Goal: Communication & Community: Answer question/provide support

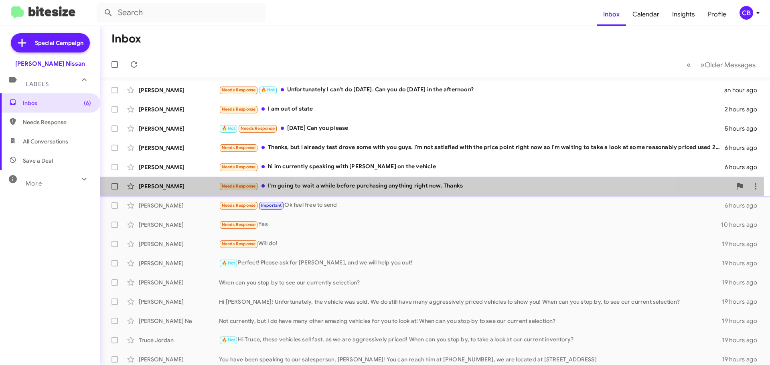
click at [159, 187] on div "[PERSON_NAME]" at bounding box center [179, 186] width 80 height 8
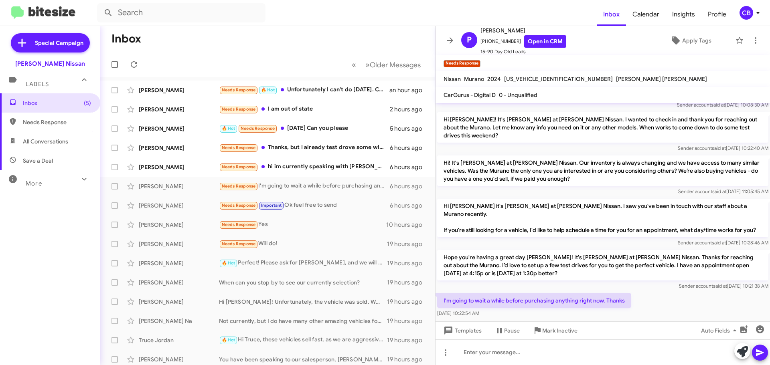
scroll to position [104, 0]
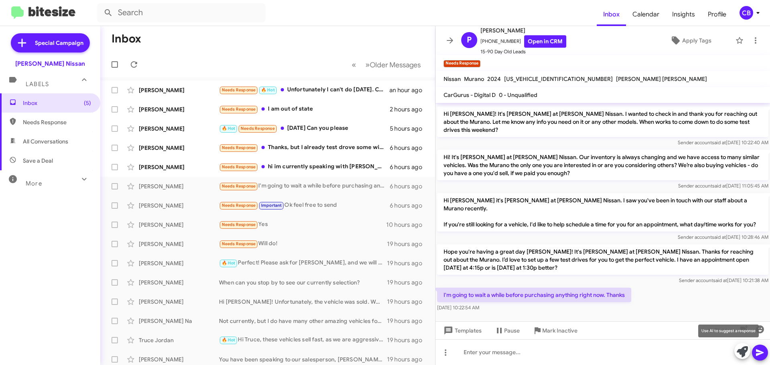
click at [738, 350] on icon at bounding box center [742, 351] width 11 height 11
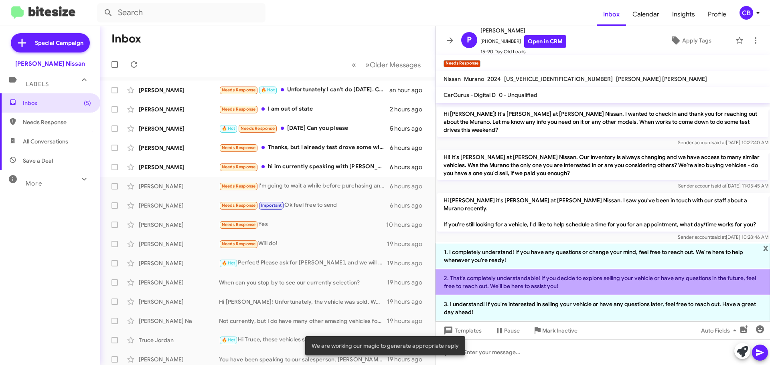
click at [494, 281] on li "2. That's completely understandable! If you decide to explore selling your vehi…" at bounding box center [602, 282] width 334 height 26
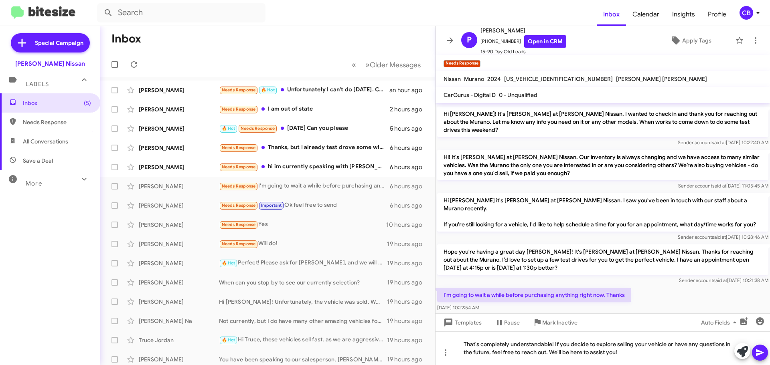
click at [765, 353] on button at bounding box center [760, 353] width 16 height 16
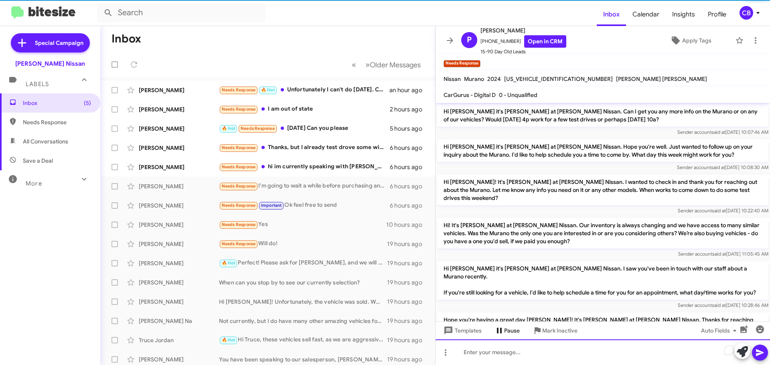
scroll to position [141, 0]
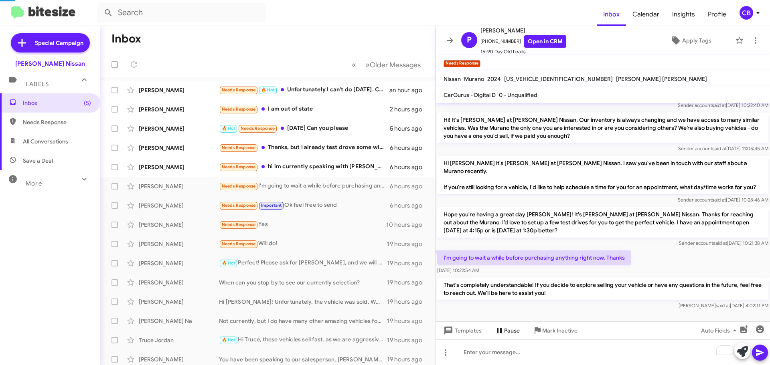
click at [516, 329] on span "Pause" at bounding box center [512, 331] width 16 height 14
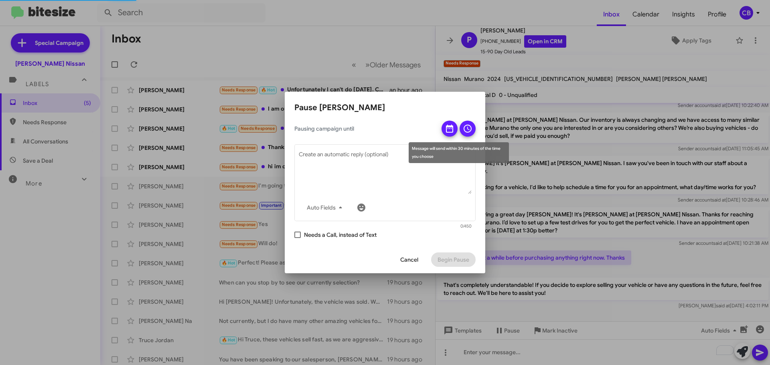
click at [451, 132] on icon at bounding box center [449, 129] width 7 height 8
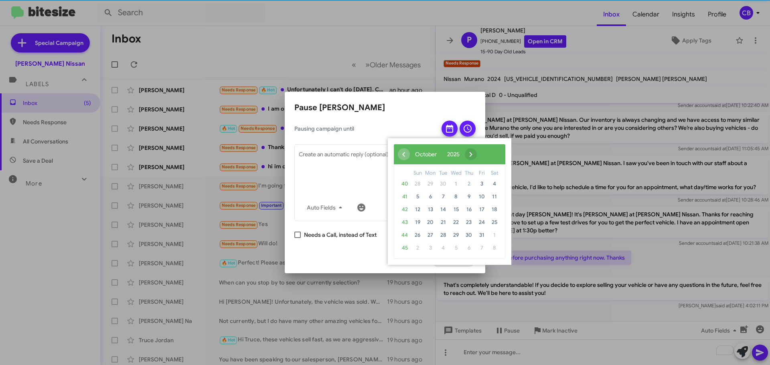
click at [477, 151] on span "›" at bounding box center [471, 154] width 12 height 12
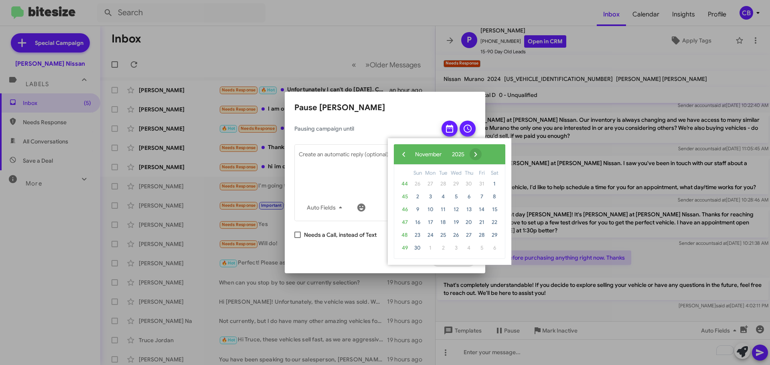
click at [482, 151] on span "›" at bounding box center [475, 154] width 12 height 12
click at [482, 151] on span "›" at bounding box center [476, 154] width 12 height 12
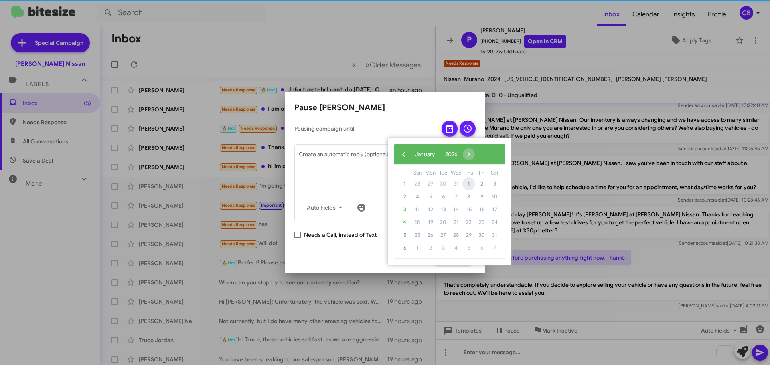
click at [465, 183] on span "1" at bounding box center [468, 184] width 13 height 13
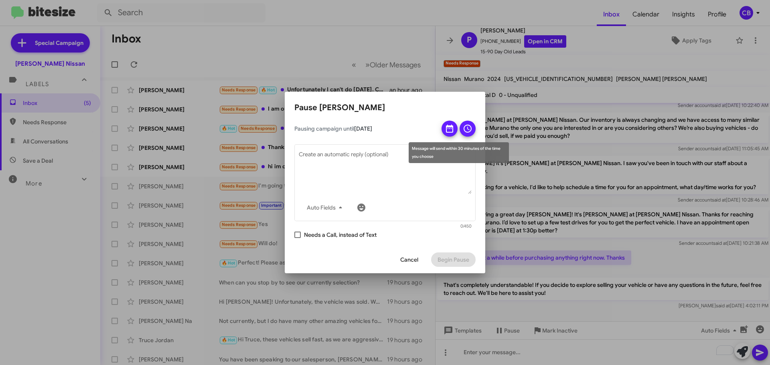
drag, startPoint x: 467, startPoint y: 130, endPoint x: 447, endPoint y: 217, distance: 88.9
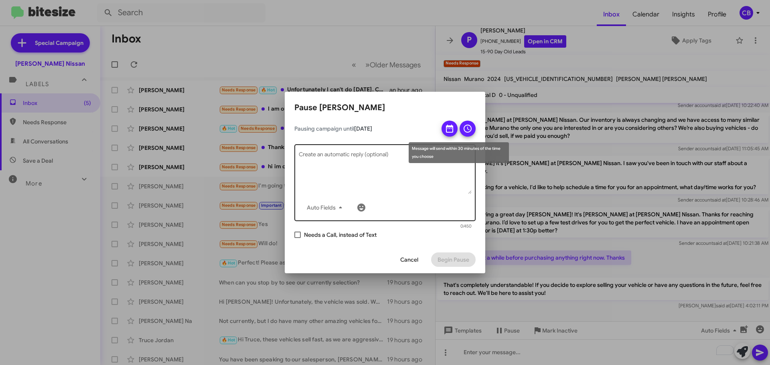
click at [467, 130] on icon at bounding box center [468, 129] width 10 height 10
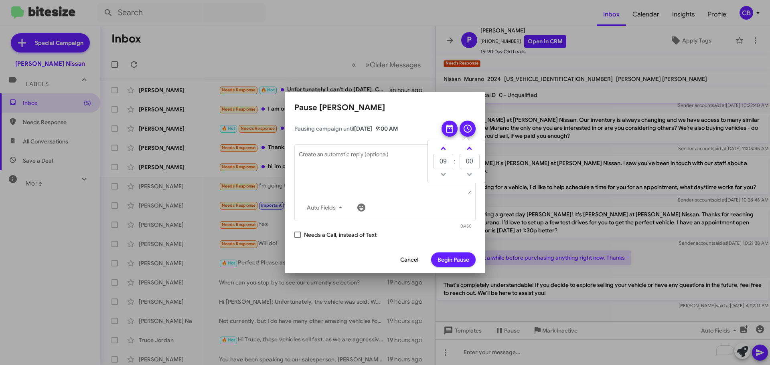
click at [441, 260] on span "Begin Pause" at bounding box center [453, 260] width 32 height 14
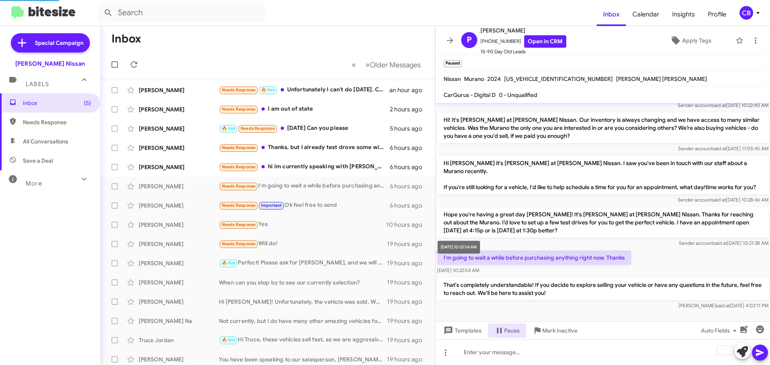
scroll to position [0, 0]
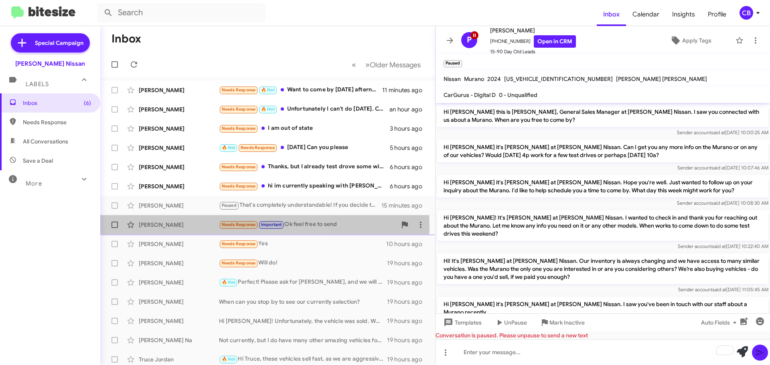
click at [176, 227] on div "[PERSON_NAME]" at bounding box center [179, 225] width 80 height 8
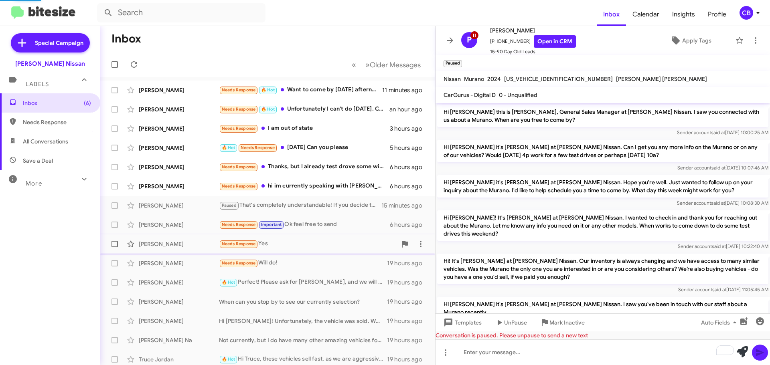
scroll to position [2, 0]
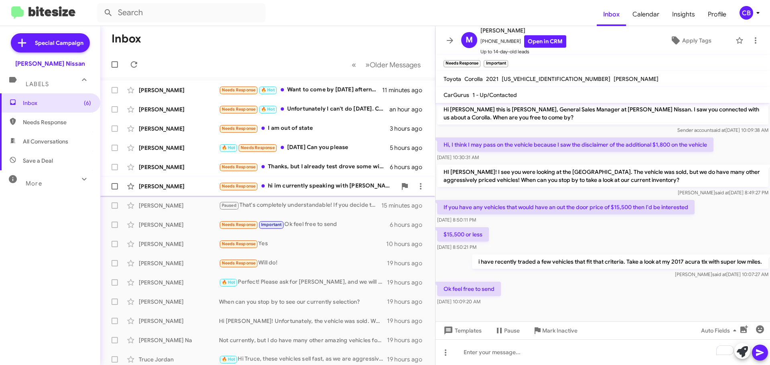
click at [168, 184] on div "[PERSON_NAME]" at bounding box center [179, 186] width 80 height 8
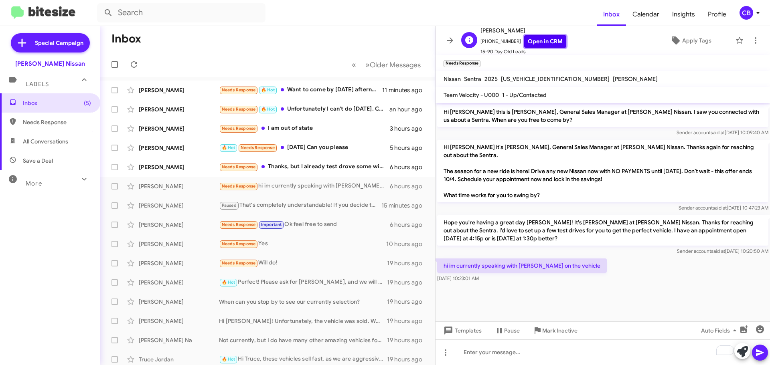
click at [529, 46] on link "Open in CRM" at bounding box center [545, 41] width 42 height 12
click at [742, 354] on icon at bounding box center [742, 351] width 11 height 11
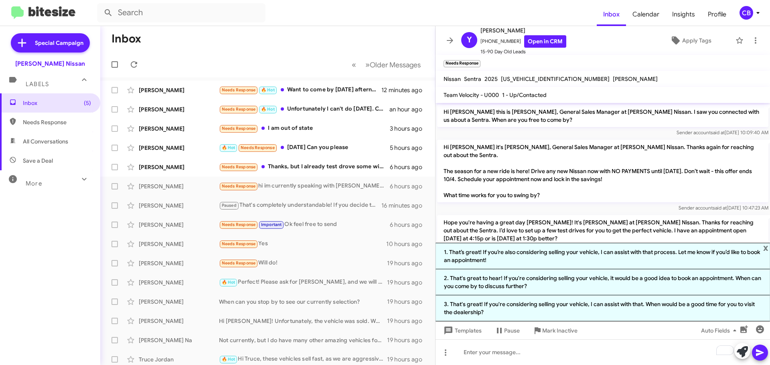
click at [499, 224] on p "Hope you're having a great day [PERSON_NAME]! It's [PERSON_NAME] at [PERSON_NAM…" at bounding box center [602, 230] width 331 height 30
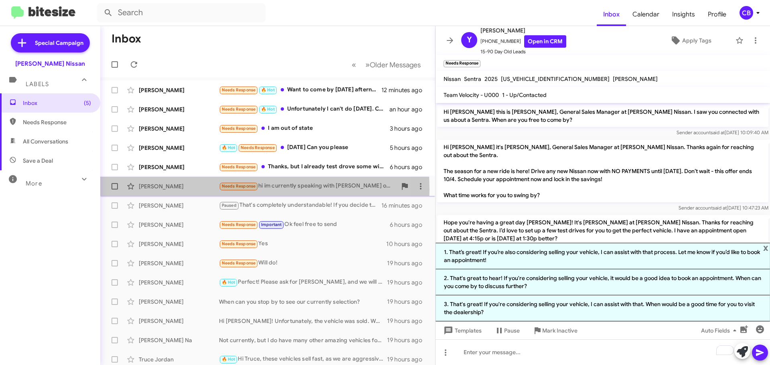
click at [165, 190] on div "[PERSON_NAME]" at bounding box center [179, 186] width 80 height 8
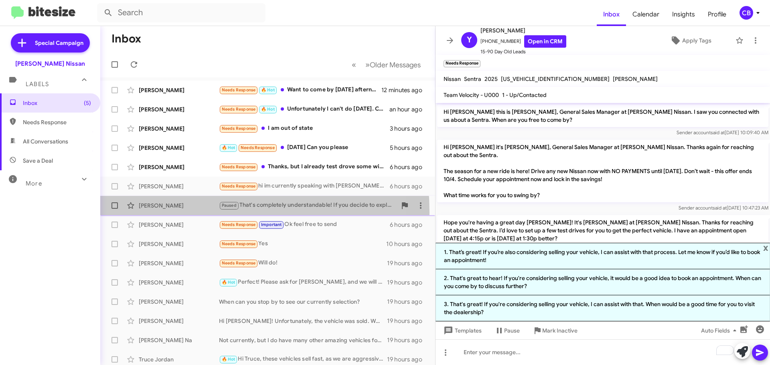
click at [163, 213] on div "[PERSON_NAME] Paused That's completely understandable! If you decide to explore…" at bounding box center [268, 206] width 322 height 16
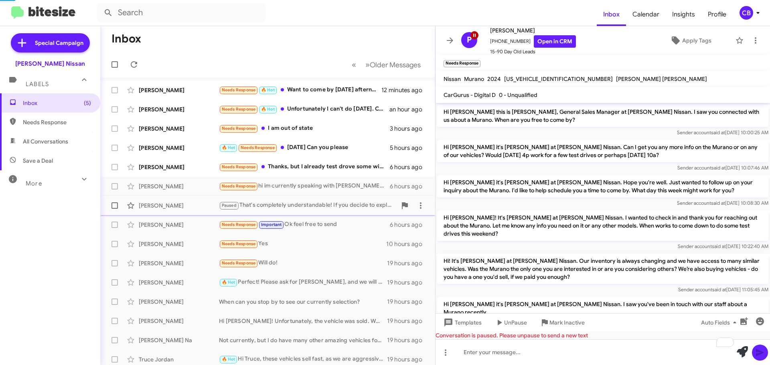
scroll to position [218, 0]
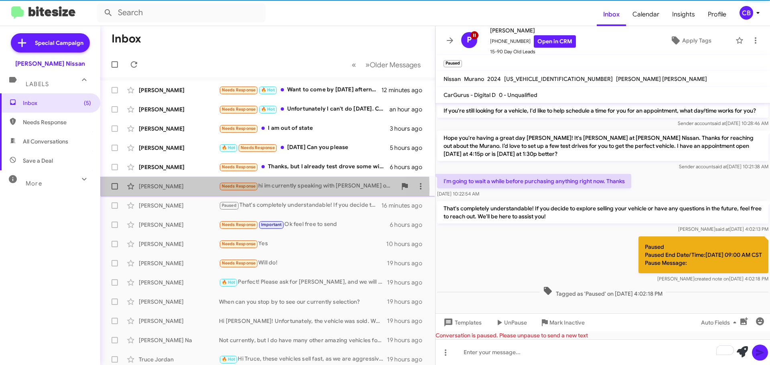
click at [163, 189] on div "[PERSON_NAME]" at bounding box center [179, 186] width 80 height 8
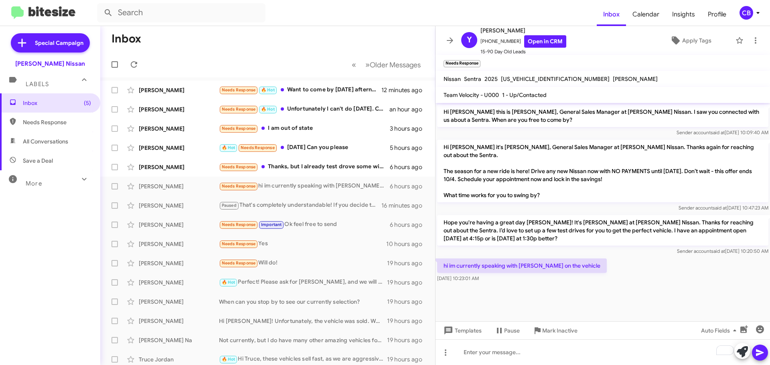
click at [480, 221] on p "Hope you're having a great day [PERSON_NAME]! It's [PERSON_NAME] at [PERSON_NAM…" at bounding box center [602, 230] width 331 height 30
copy p "Hope you're having a great day [PERSON_NAME]! It's [PERSON_NAME] at [PERSON_NAM…"
click at [530, 259] on p "hi im currently speaking with [PERSON_NAME] on the vehicle" at bounding box center [522, 266] width 170 height 14
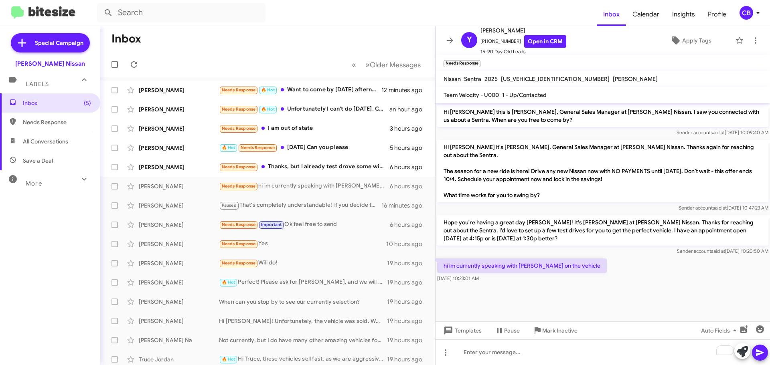
click at [530, 259] on p "hi im currently speaking with [PERSON_NAME] on the vehicle" at bounding box center [522, 266] width 170 height 14
copy p "hi im currently speaking with [PERSON_NAME] on the vehicle"
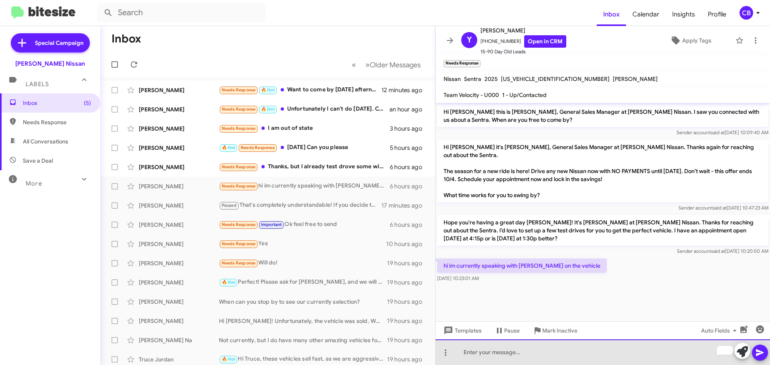
paste div "To enrich screen reader interactions, please activate Accessibility in Grammarl…"
click at [625, 358] on div "To enrich screen reader interactions, please activate Accessibility in Grammarl…" at bounding box center [602, 353] width 334 height 26
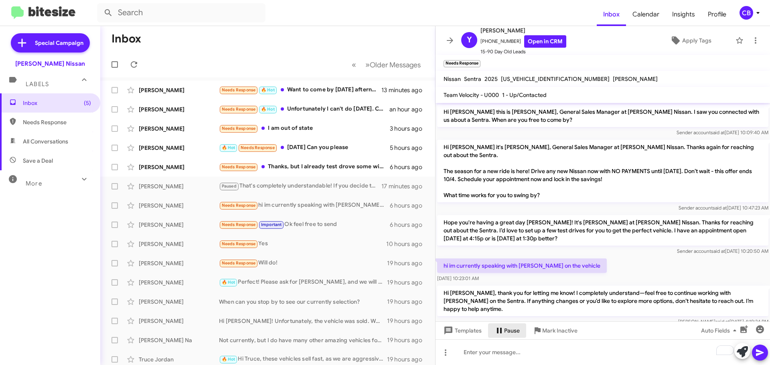
click at [503, 329] on icon at bounding box center [499, 331] width 10 height 10
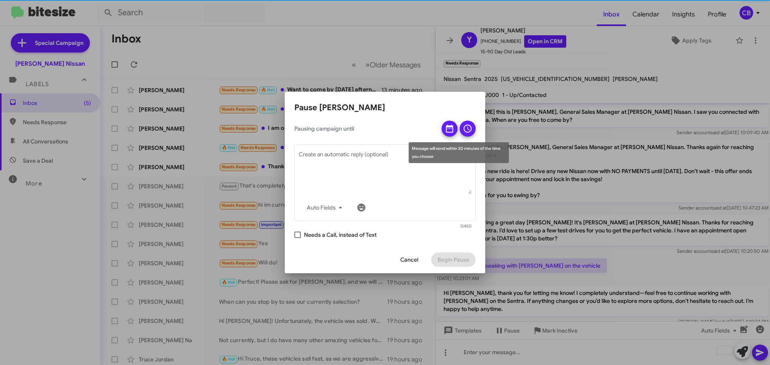
click at [447, 125] on icon at bounding box center [450, 129] width 10 height 10
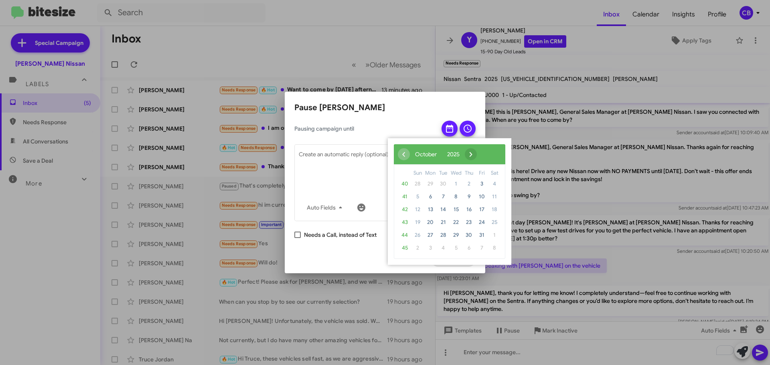
click at [477, 155] on span "›" at bounding box center [471, 154] width 12 height 12
click at [454, 206] on span "12" at bounding box center [455, 209] width 13 height 13
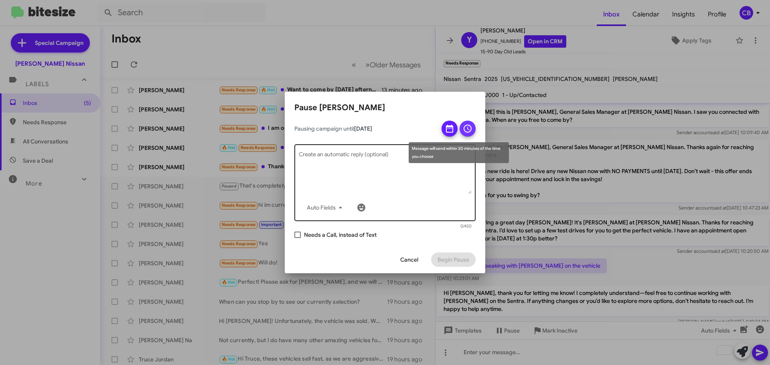
drag, startPoint x: 465, startPoint y: 123, endPoint x: 463, endPoint y: 193, distance: 69.4
click at [465, 124] on icon at bounding box center [468, 129] width 10 height 10
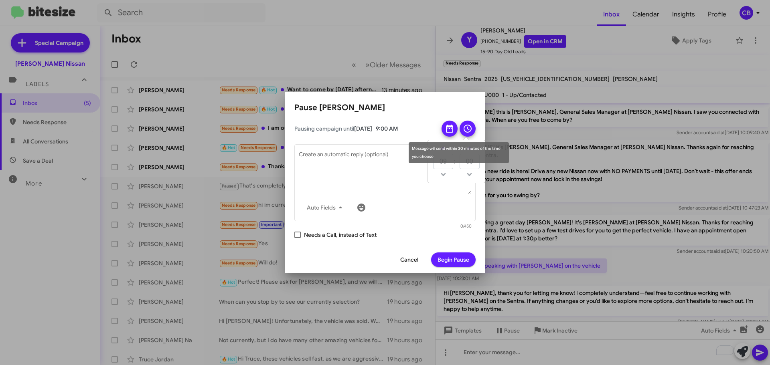
click at [450, 128] on icon at bounding box center [450, 129] width 10 height 10
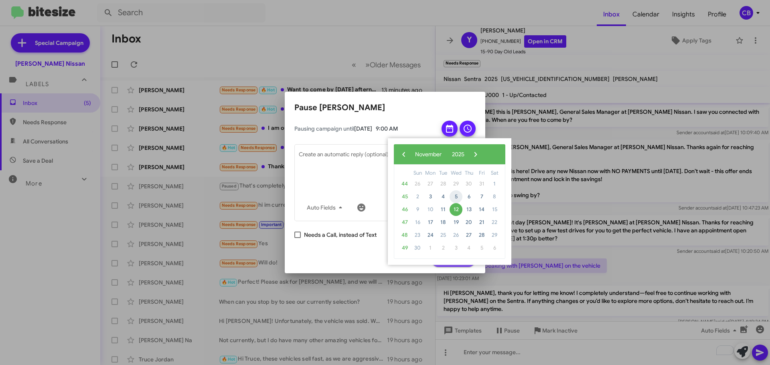
click at [460, 196] on span "5" at bounding box center [455, 196] width 13 height 13
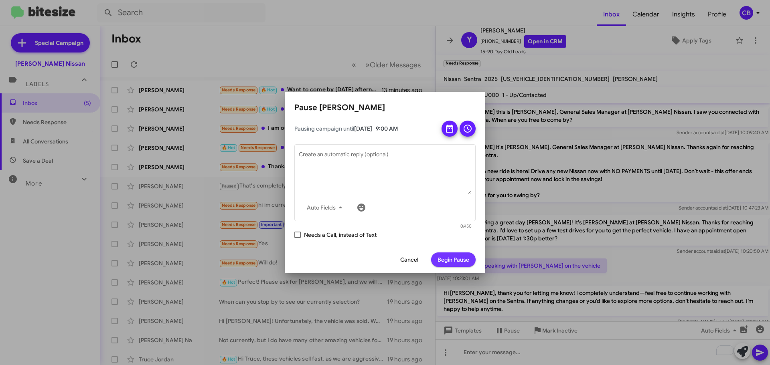
click at [445, 259] on span "Begin Pause" at bounding box center [453, 260] width 32 height 14
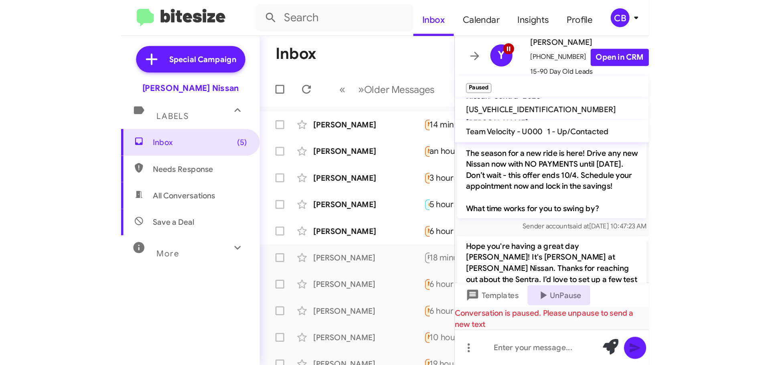
scroll to position [77, 0]
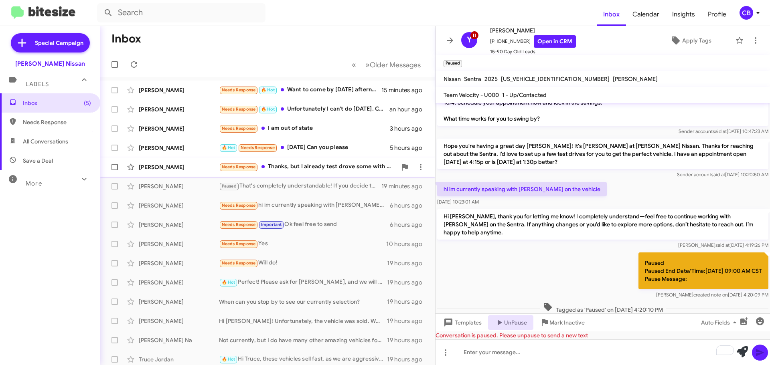
click at [172, 168] on div "[PERSON_NAME]" at bounding box center [179, 167] width 80 height 8
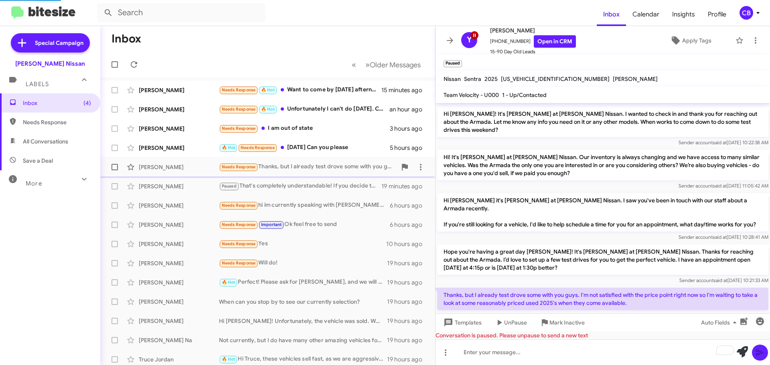
scroll to position [75, 0]
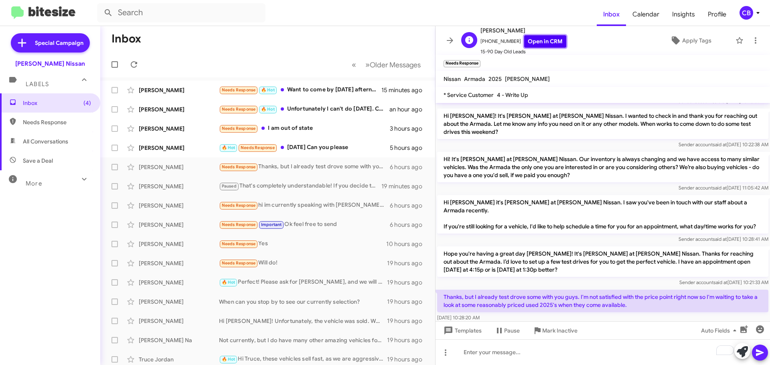
click at [535, 41] on link "Open in CRM" at bounding box center [545, 41] width 42 height 12
drag, startPoint x: 613, startPoint y: 177, endPoint x: -243, endPoint y: 182, distance: 856.8
click at [0, 182] on html "Inbox Calendar Insights Profile CB Special Campaign [PERSON_NAME] Nissan Labels…" at bounding box center [385, 182] width 770 height 365
click at [175, 16] on input "text" at bounding box center [181, 12] width 168 height 19
